Goal: Find specific page/section: Find specific page/section

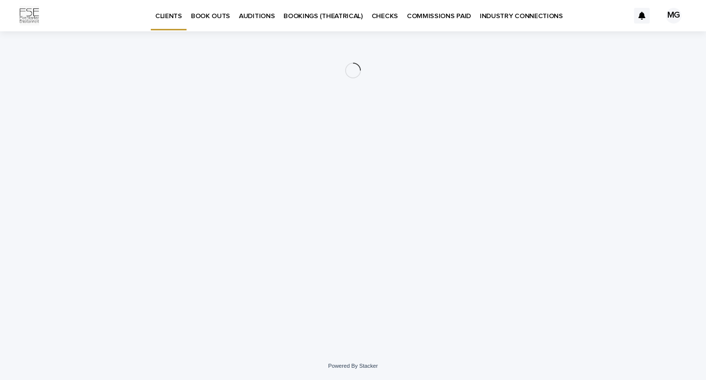
click at [265, 15] on p "AUDITIONS" at bounding box center [257, 10] width 36 height 21
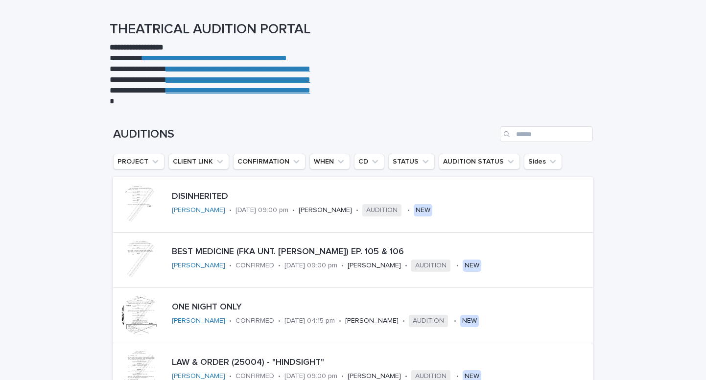
scroll to position [64, 0]
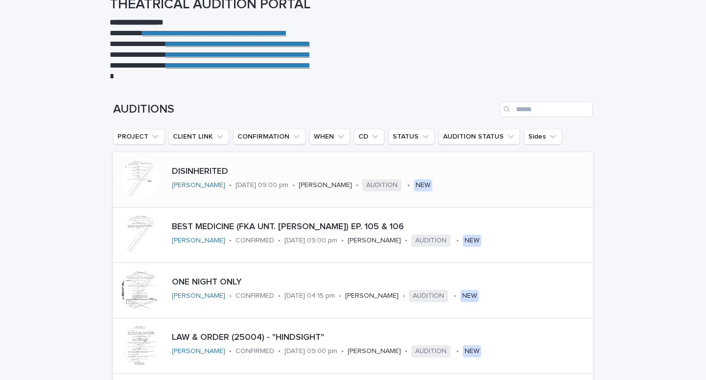
click at [203, 174] on p "DISINHERITED" at bounding box center [330, 172] width 317 height 11
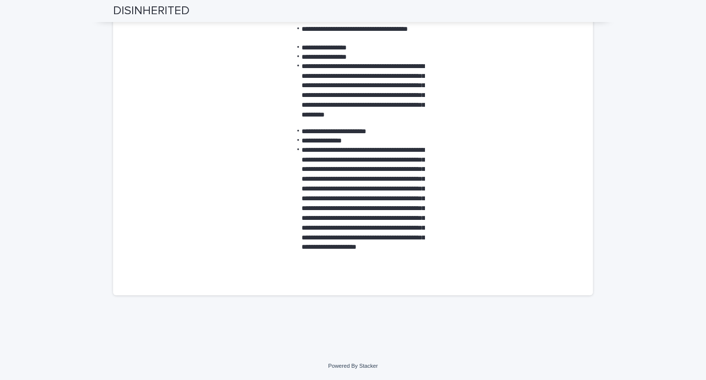
scroll to position [573, 0]
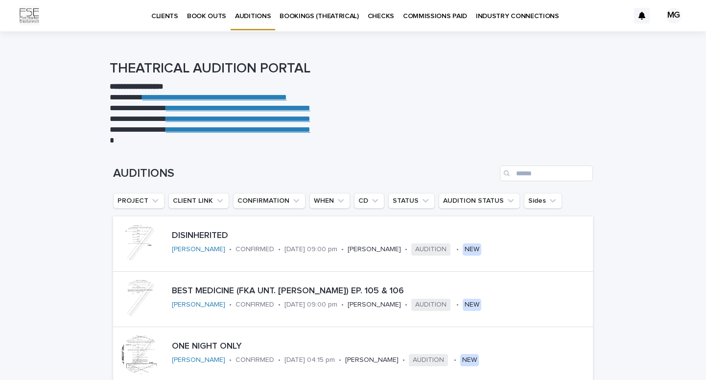
click at [670, 12] on div "MG" at bounding box center [674, 16] width 16 height 16
click at [645, 37] on p "Log Out" at bounding box center [665, 41] width 62 height 17
